Goal: Information Seeking & Learning: Learn about a topic

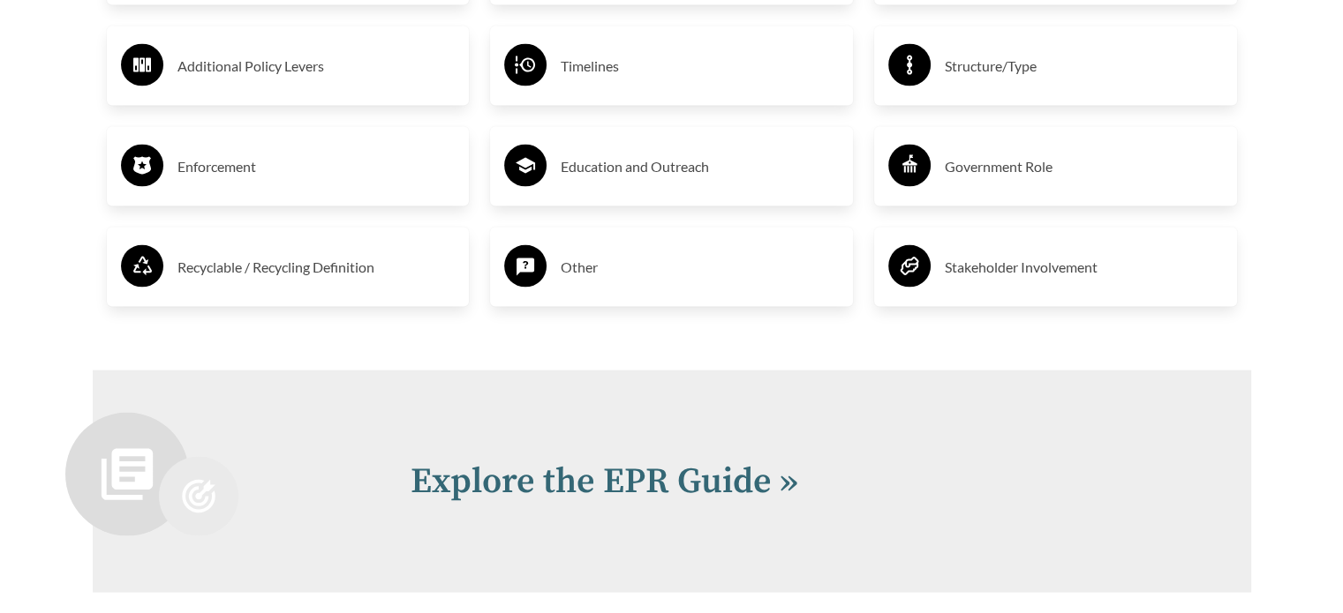
scroll to position [3707, 0]
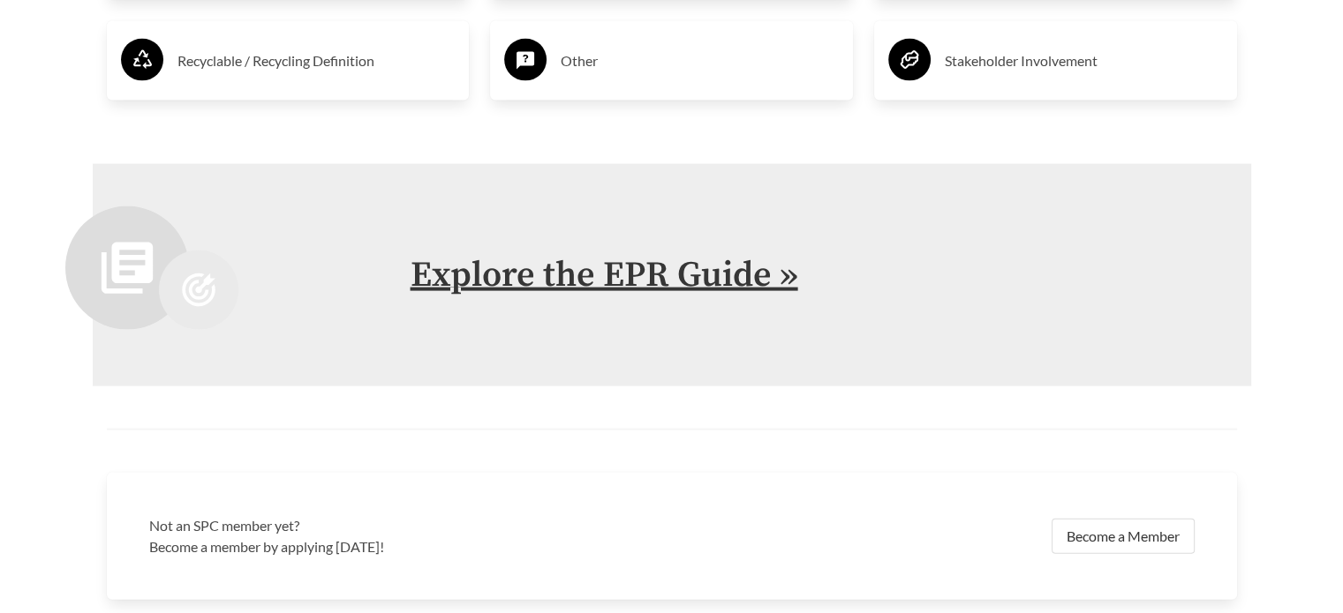
click at [684, 284] on link "Explore the EPR Guide »" at bounding box center [603, 275] width 387 height 44
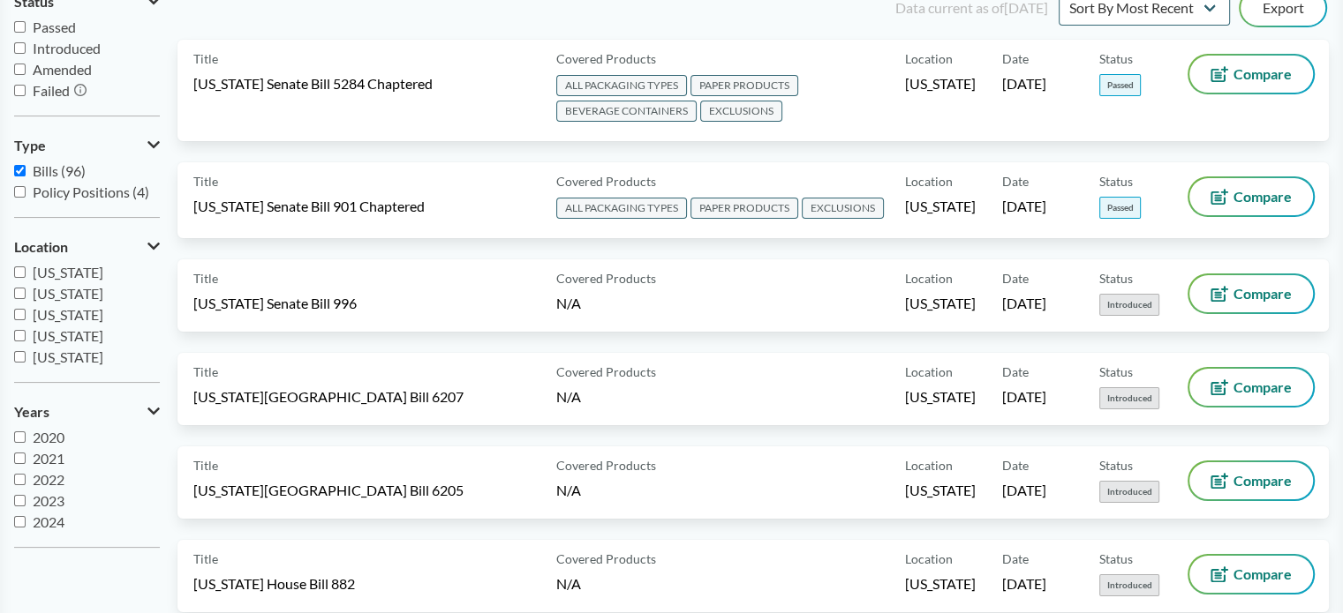
scroll to position [411, 0]
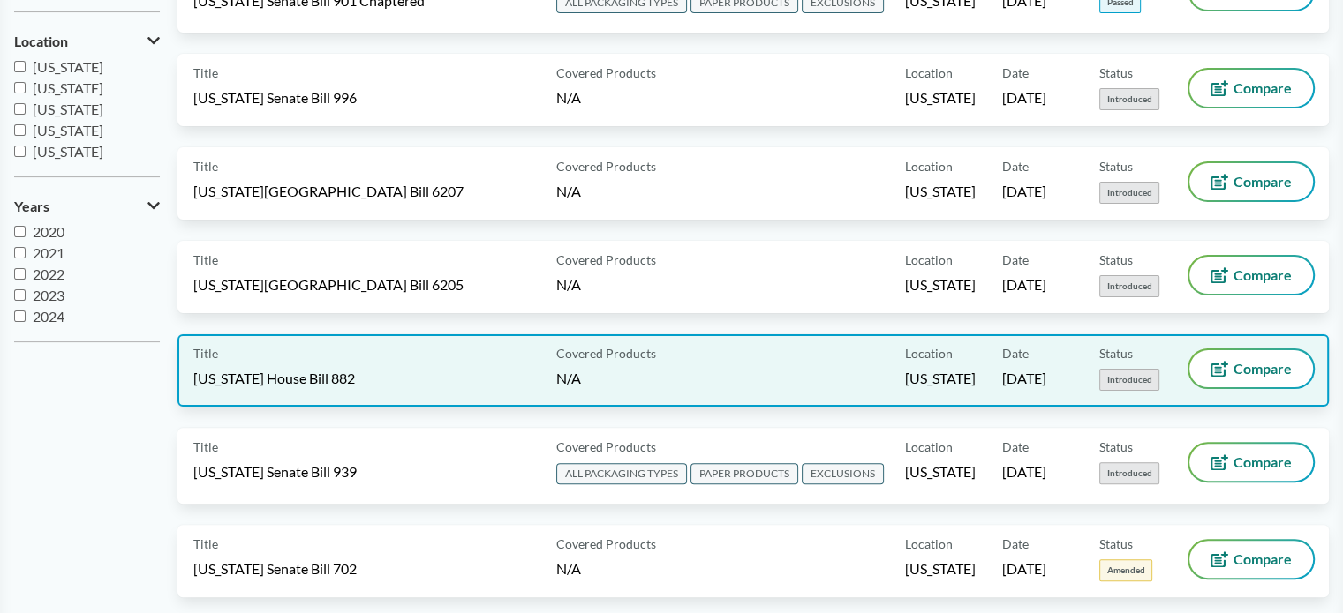
click at [1144, 377] on span "Introduced" at bounding box center [1129, 380] width 60 height 22
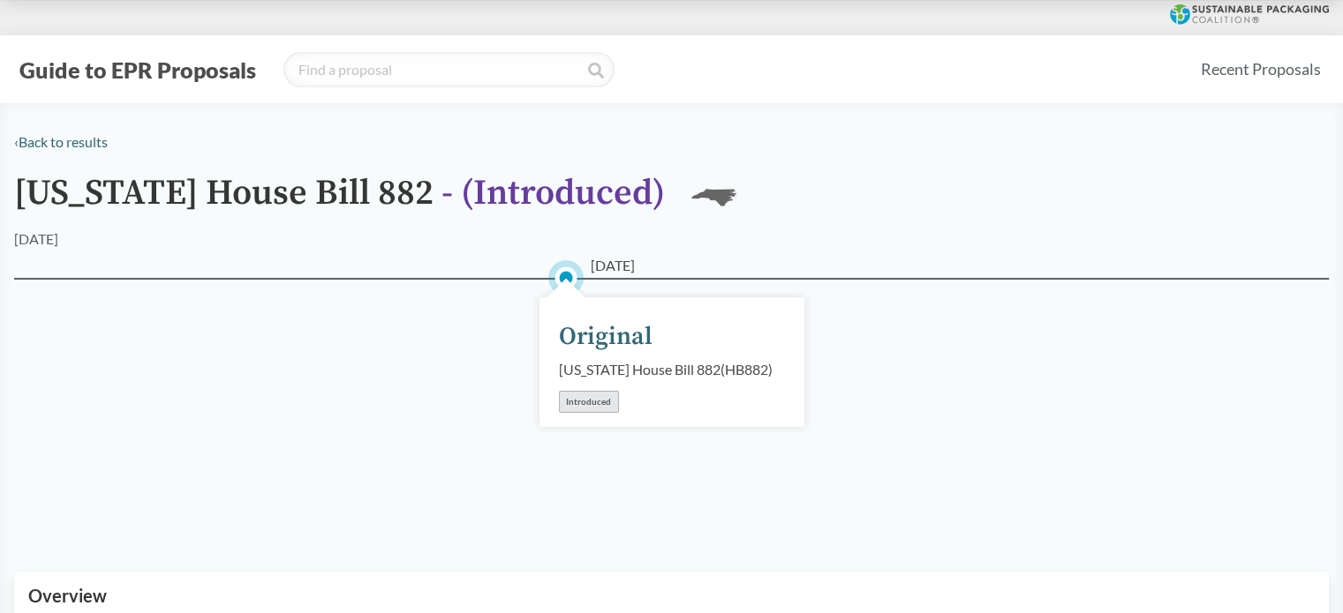
click at [595, 413] on div "Introduced" at bounding box center [589, 402] width 60 height 22
click at [56, 141] on link "‹ Back to results" at bounding box center [61, 141] width 94 height 17
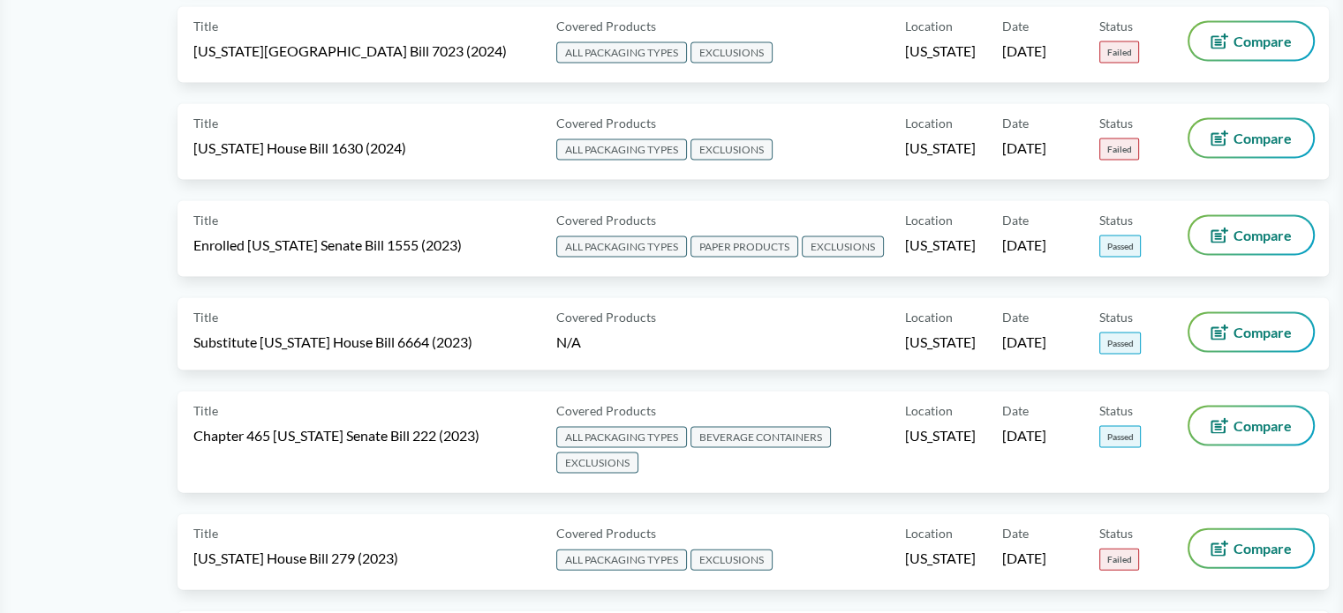
scroll to position [3913, 0]
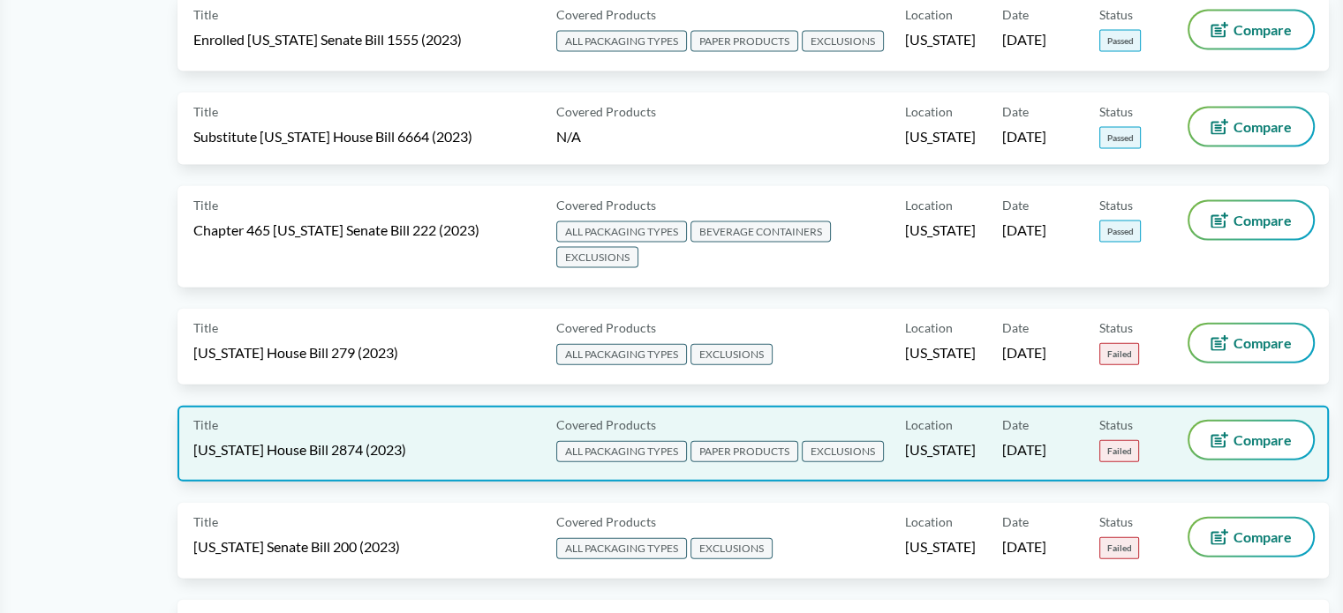
click at [1125, 440] on span "Failed" at bounding box center [1119, 451] width 40 height 22
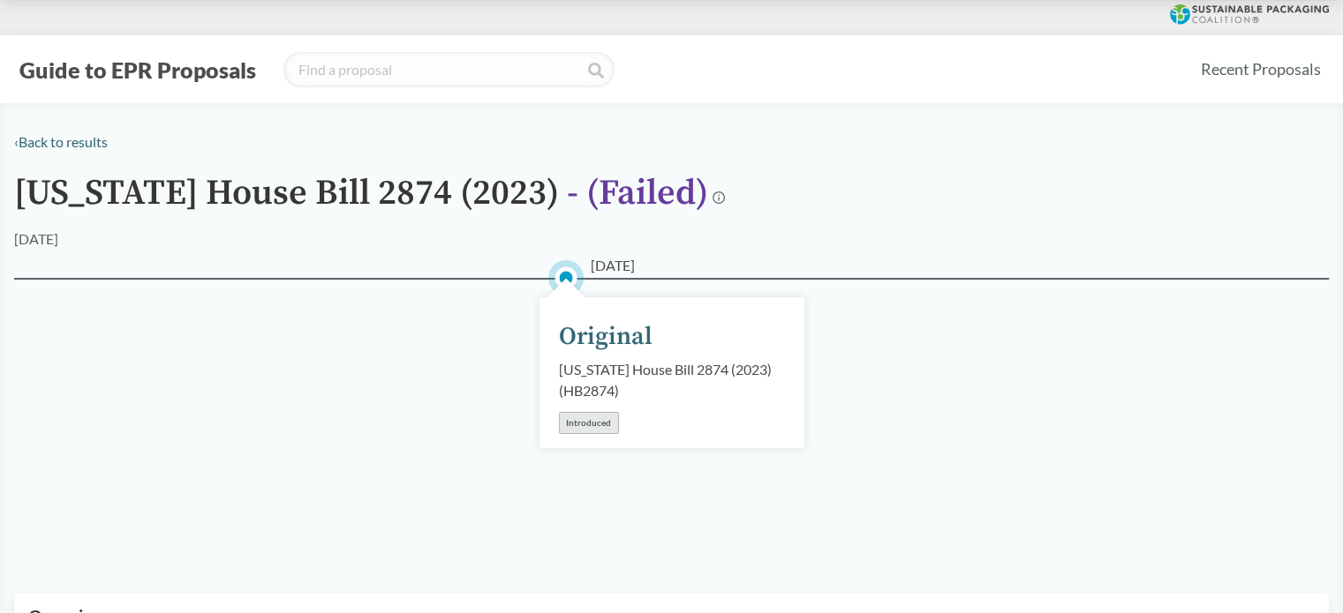
click at [589, 425] on div "Introduced" at bounding box center [589, 423] width 60 height 22
click at [519, 350] on div "02/16/2023 Original Illinois House Bill 2874 (2023) ( HB2874 ) Introduced" at bounding box center [671, 414] width 1314 height 273
click at [95, 242] on div "[DATE]" at bounding box center [671, 239] width 1314 height 21
click at [67, 145] on link "‹ Back to results" at bounding box center [61, 141] width 94 height 17
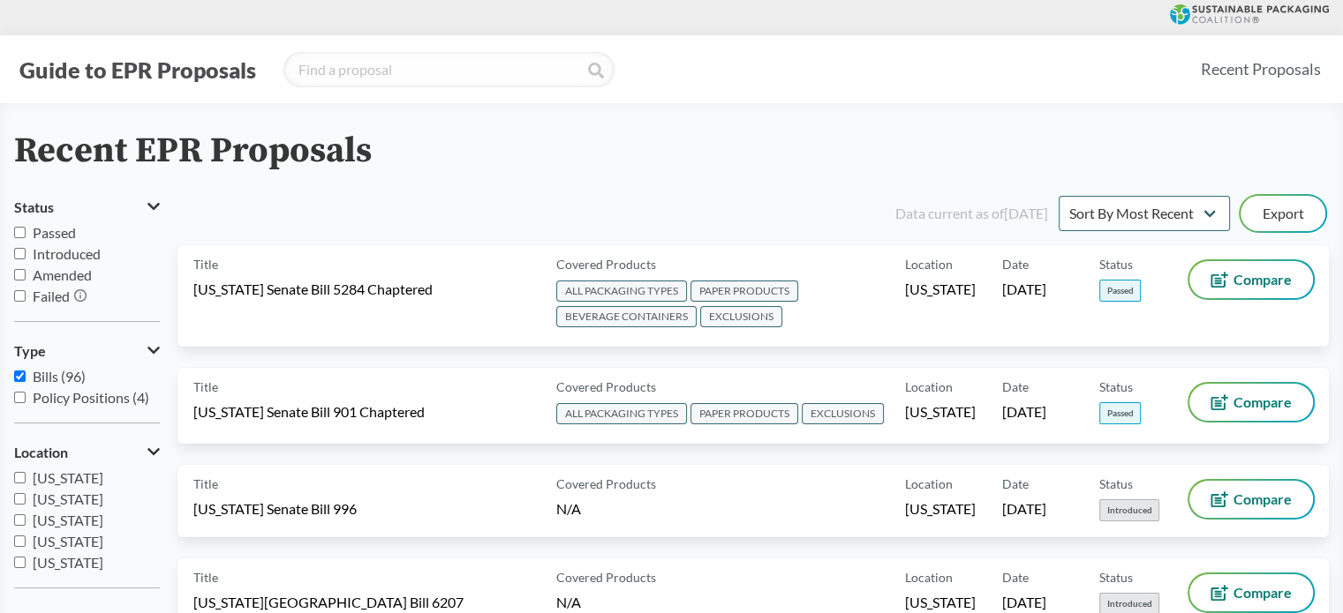
click at [172, 94] on div "Guide to EPR Proposals Recent Proposals" at bounding box center [671, 69] width 1343 height 68
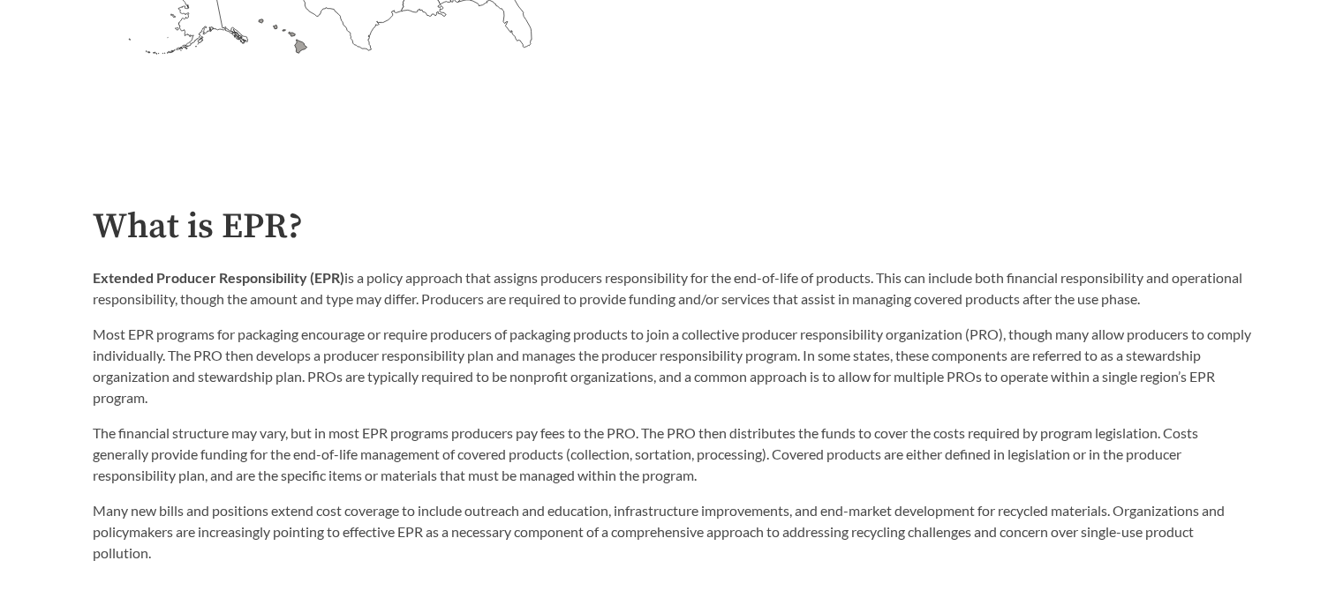
scroll to position [206, 0]
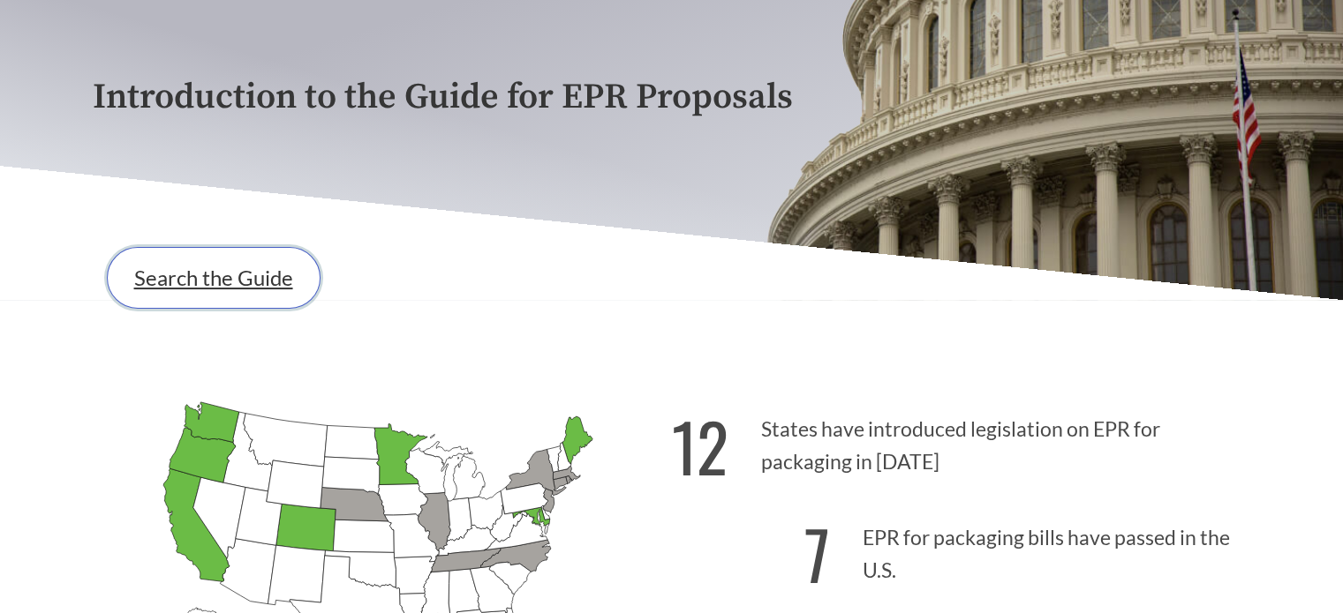
click at [250, 301] on link "Search the Guide" at bounding box center [214, 278] width 214 height 62
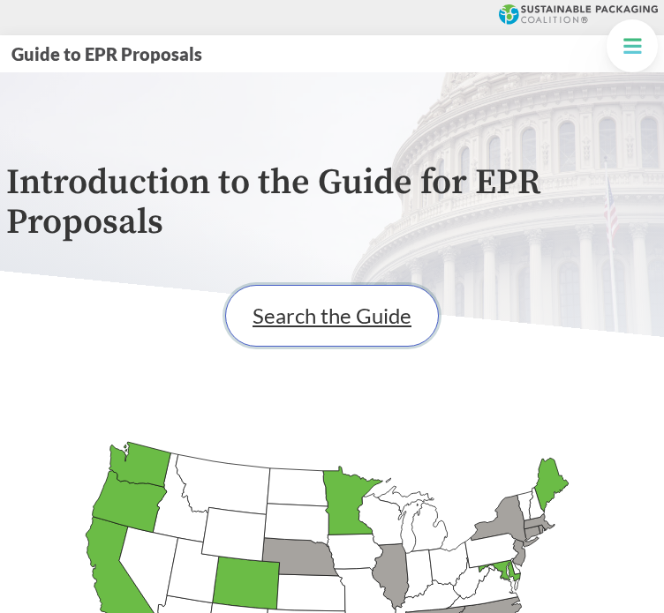
click at [282, 318] on link "Search the Guide" at bounding box center [332, 316] width 214 height 62
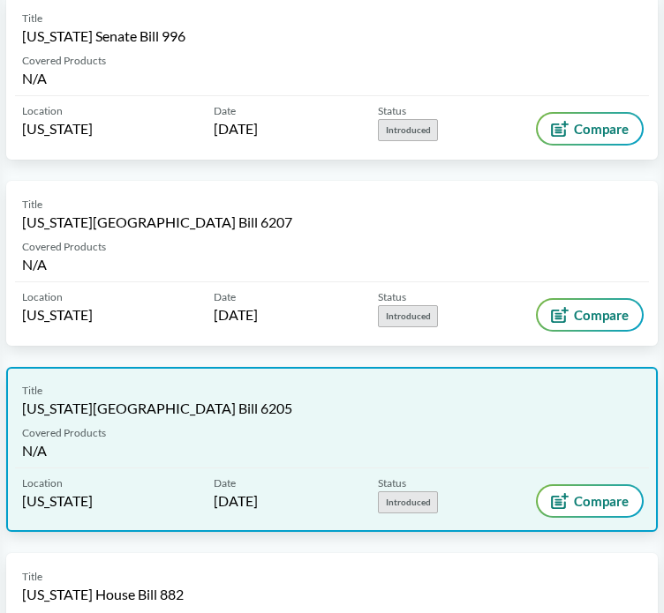
scroll to position [824, 0]
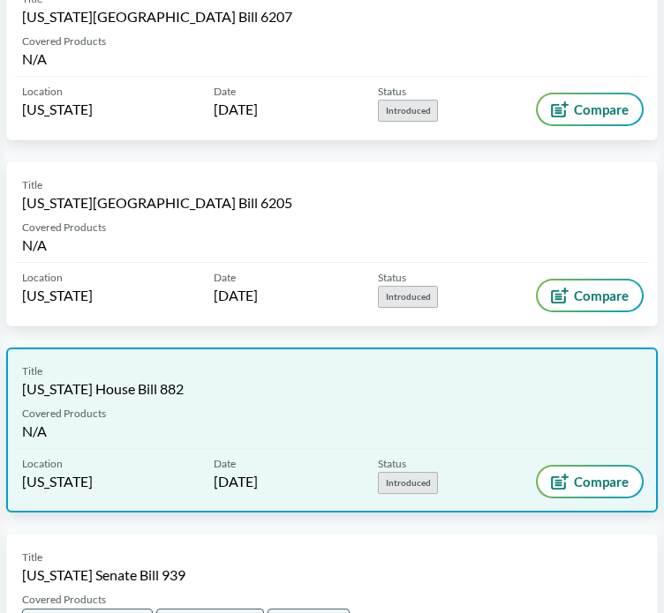
click at [438, 479] on span "Introduced" at bounding box center [408, 483] width 60 height 22
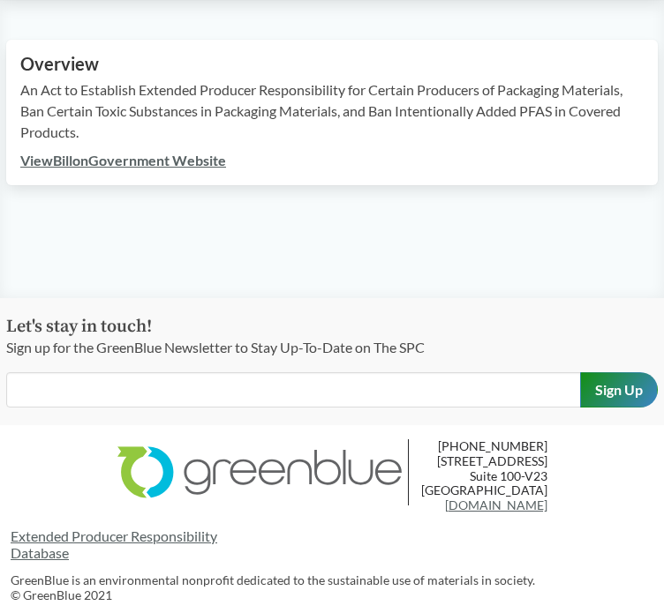
scroll to position [206, 0]
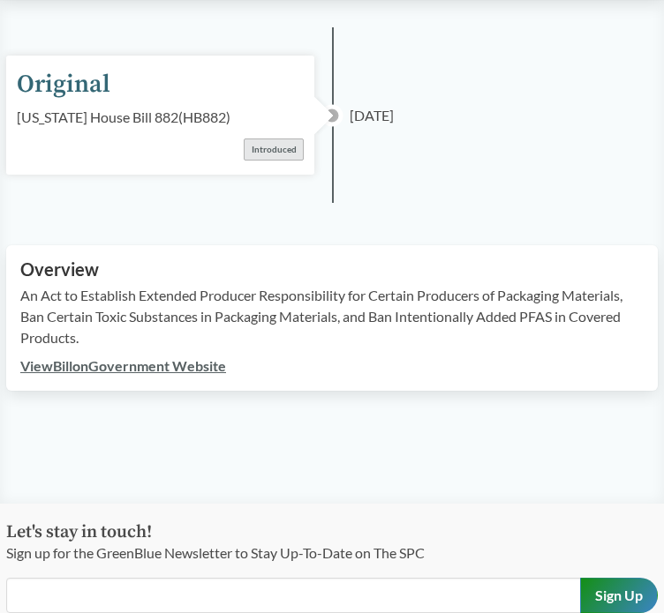
click at [162, 368] on link "View Bill on Government Website" at bounding box center [123, 365] width 206 height 17
